Goal: Information Seeking & Learning: Learn about a topic

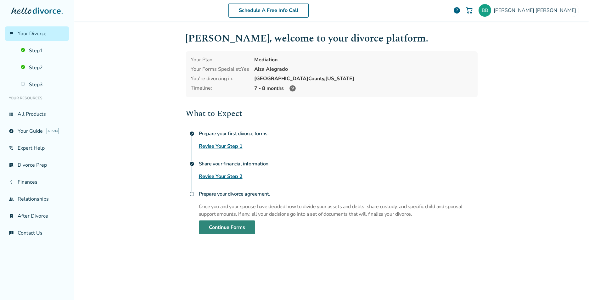
click at [208, 230] on link "Continue Forms" at bounding box center [227, 227] width 56 height 14
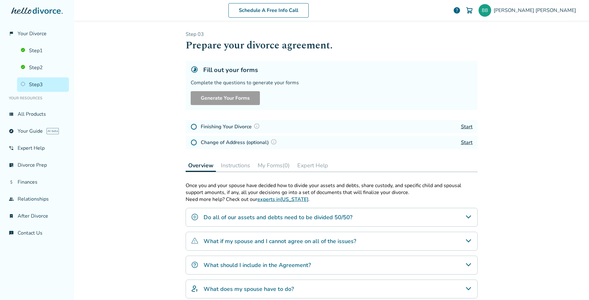
scroll to position [31, 0]
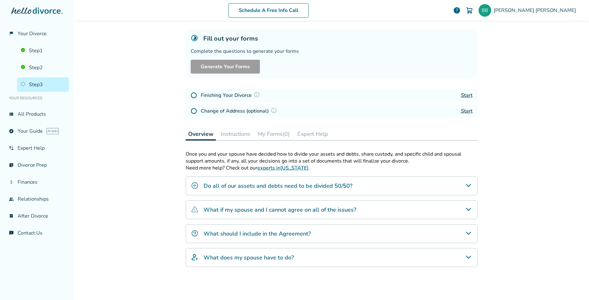
click at [238, 136] on button "Instructions" at bounding box center [235, 134] width 34 height 13
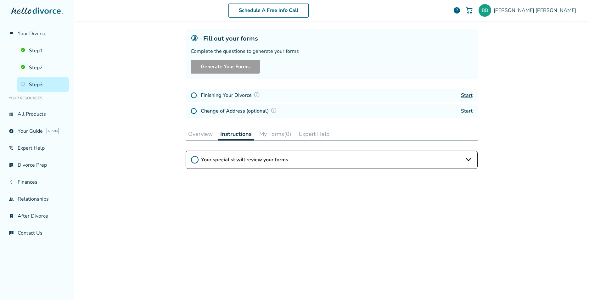
click at [230, 160] on span "Your specialist will review your forms." at bounding box center [331, 159] width 261 height 7
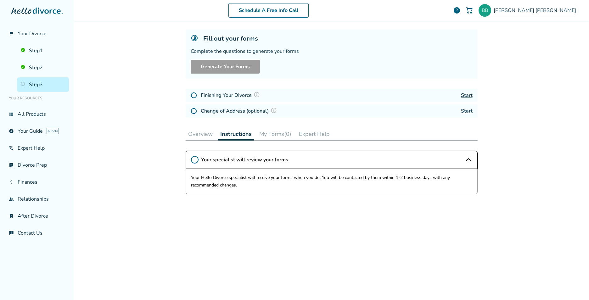
click at [467, 94] on link "Start" at bounding box center [467, 95] width 12 height 7
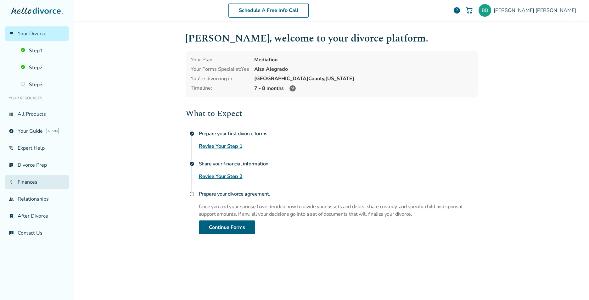
click at [36, 182] on link "attach_money Finances" at bounding box center [37, 182] width 64 height 14
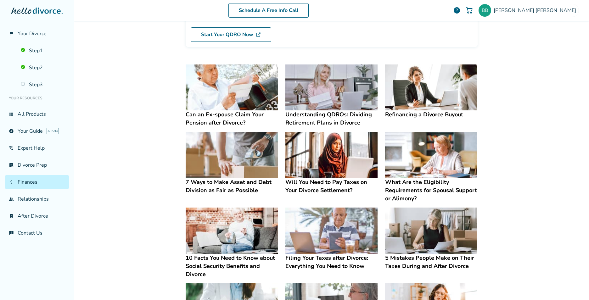
scroll to position [94, 0]
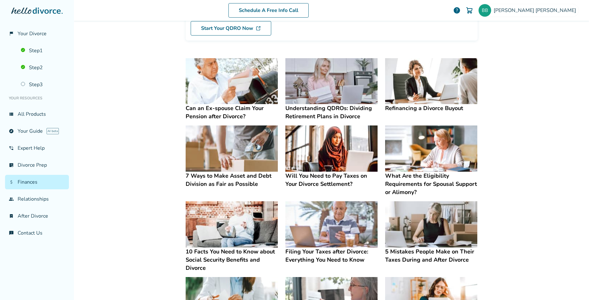
click at [309, 173] on h4 "Will You Need to Pay Taxes on Your Divorce Settlement?" at bounding box center [331, 180] width 92 height 16
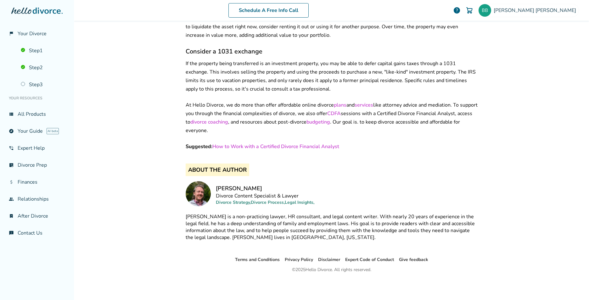
scroll to position [1121, 0]
click at [26, 206] on link "group Relationships" at bounding box center [37, 199] width 64 height 14
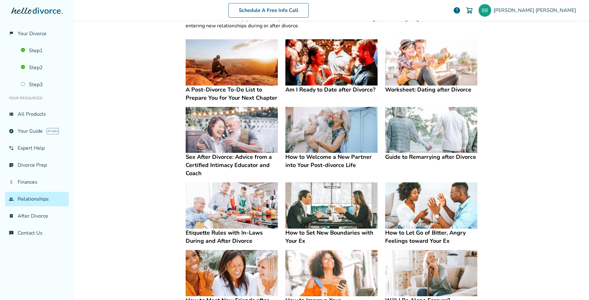
click at [219, 75] on img at bounding box center [232, 62] width 92 height 46
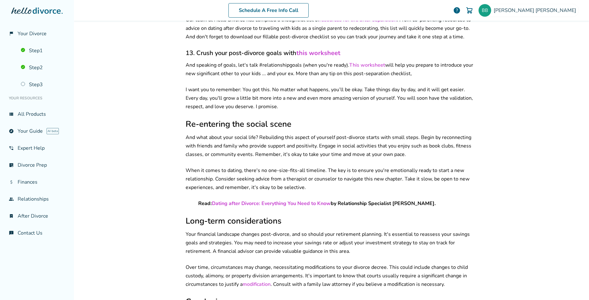
scroll to position [1478, 0]
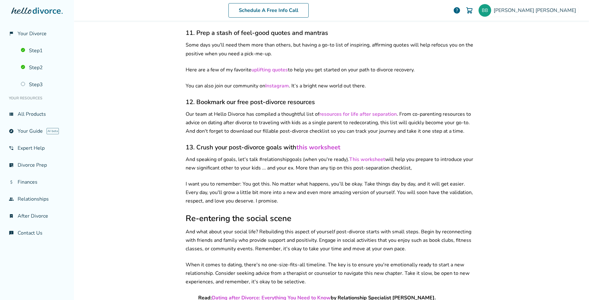
click at [312, 213] on h2 "Re-entering the social scene" at bounding box center [332, 218] width 292 height 11
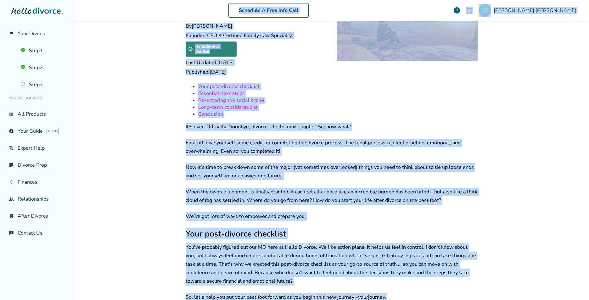
scroll to position [0, 0]
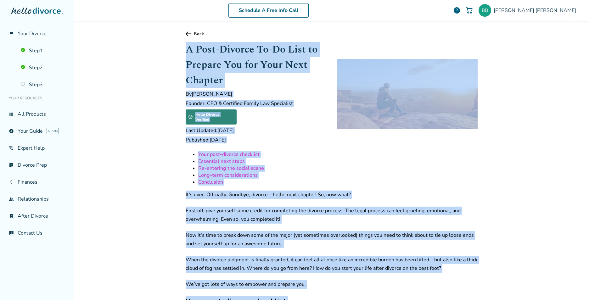
drag, startPoint x: 495, startPoint y: 235, endPoint x: 176, endPoint y: 48, distance: 368.7
click at [176, 48] on div "Schedule A Free Info Call Bridget Berg help Schedule A Free Call Bridget Berg b…" at bounding box center [331, 150] width 515 height 300
drag, startPoint x: 176, startPoint y: 48, endPoint x: 187, endPoint y: 55, distance: 12.8
copy div "A Post-Divorce To-Do List to Prepare You for Your Next Chapter By Erin Levine F…"
